Goal: Navigation & Orientation: Find specific page/section

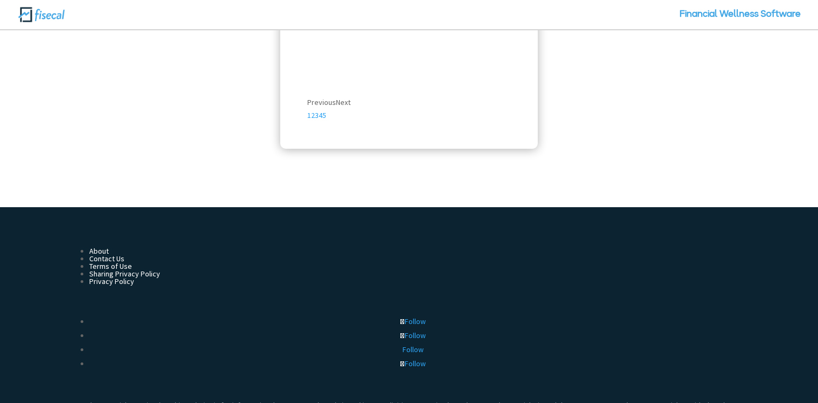
scroll to position [2343, 0]
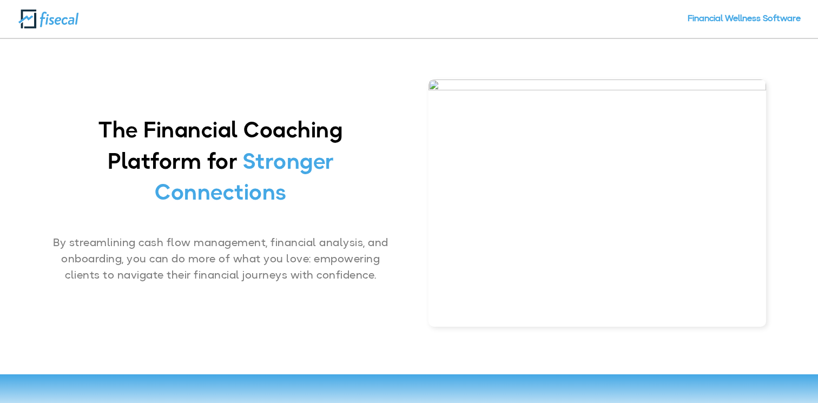
click at [65, 19] on img at bounding box center [48, 19] width 61 height 21
click at [749, 15] on link "Financial Wellness Software" at bounding box center [744, 26] width 113 height 23
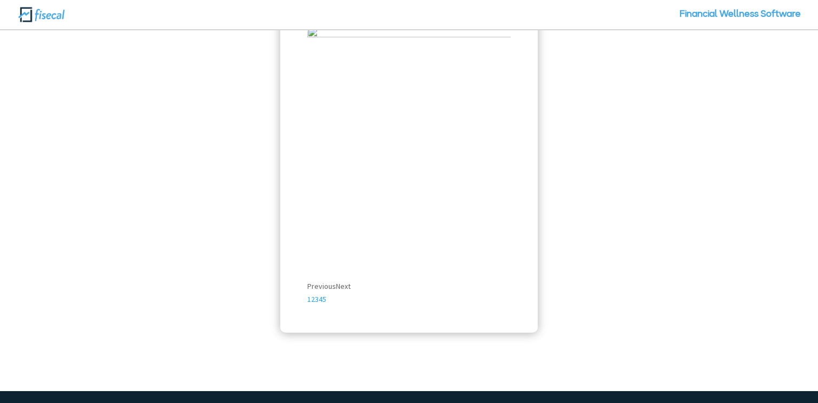
scroll to position [2098, 0]
